Goal: Information Seeking & Learning: Learn about a topic

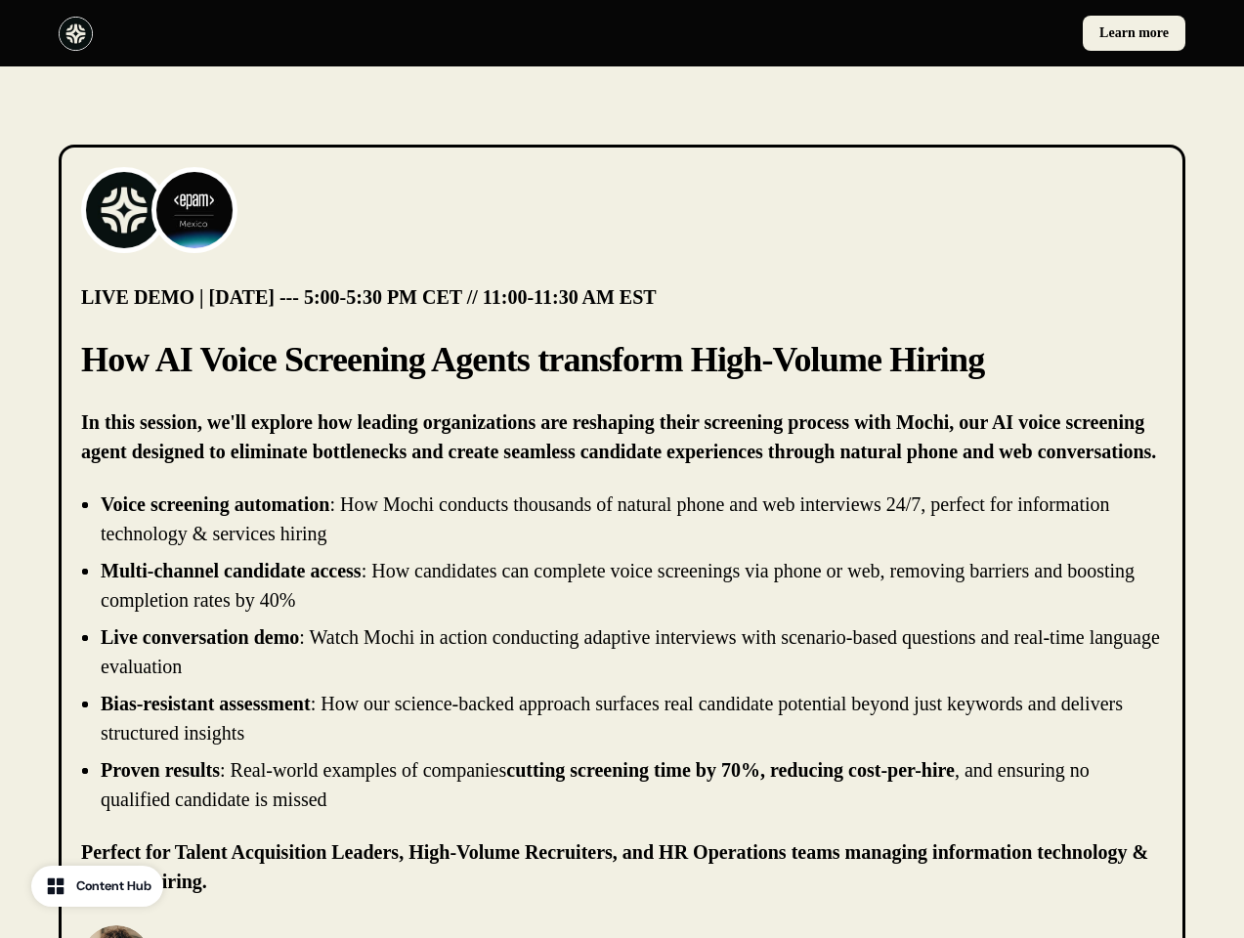
click at [622, 33] on div "Learn more" at bounding box center [622, 33] width 1244 height 66
click at [336, 33] on div at bounding box center [337, 34] width 556 height 34
click at [908, 33] on div "Learn more" at bounding box center [909, 33] width 556 height 35
click at [124, 210] on img at bounding box center [124, 210] width 78 height 78
click at [195, 210] on img at bounding box center [194, 210] width 78 height 78
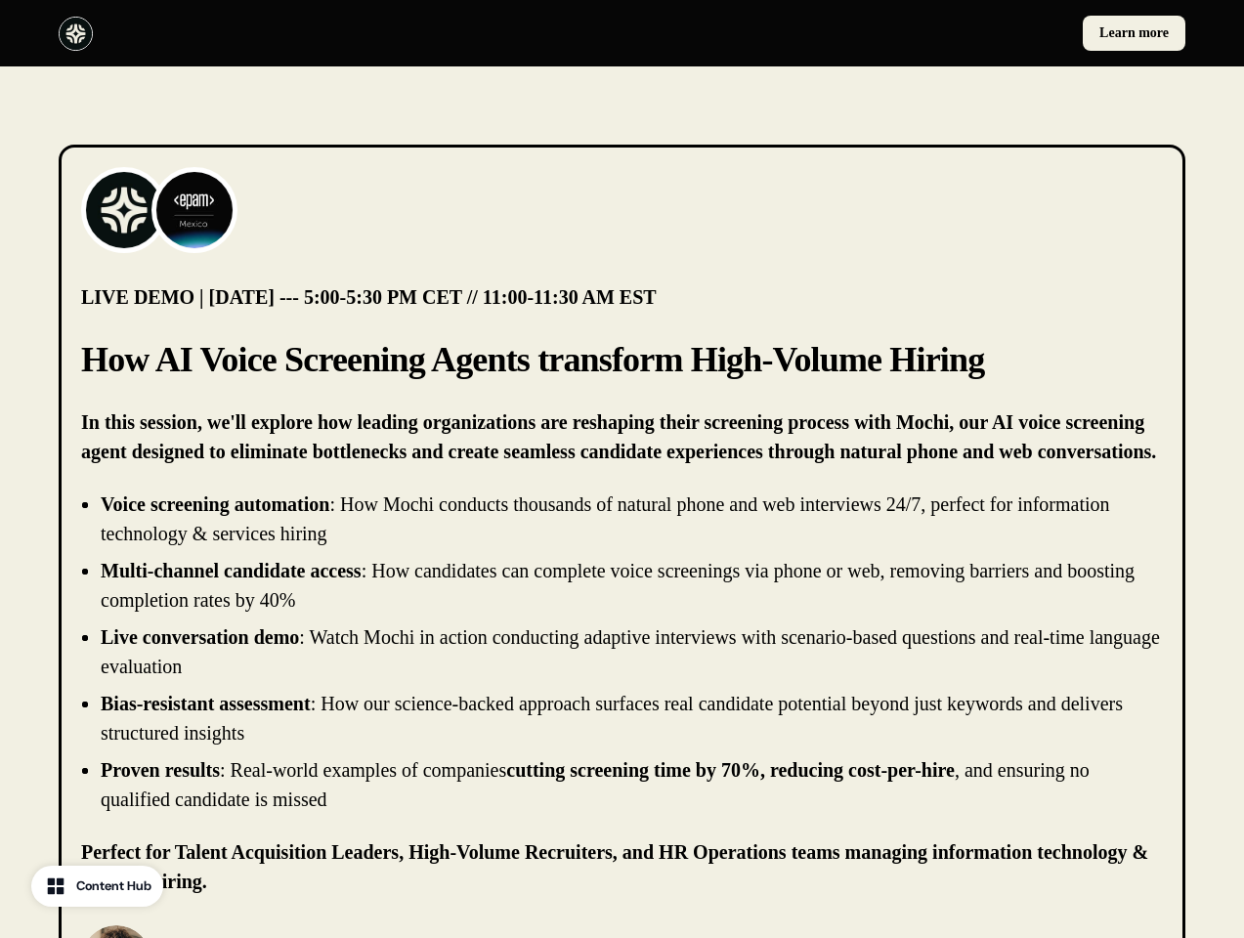
click at [622, 652] on li "Live conversation demo : Watch Mochi in action conducting adaptive interviews w…" at bounding box center [632, 652] width 1063 height 59
